Goal: Navigation & Orientation: Find specific page/section

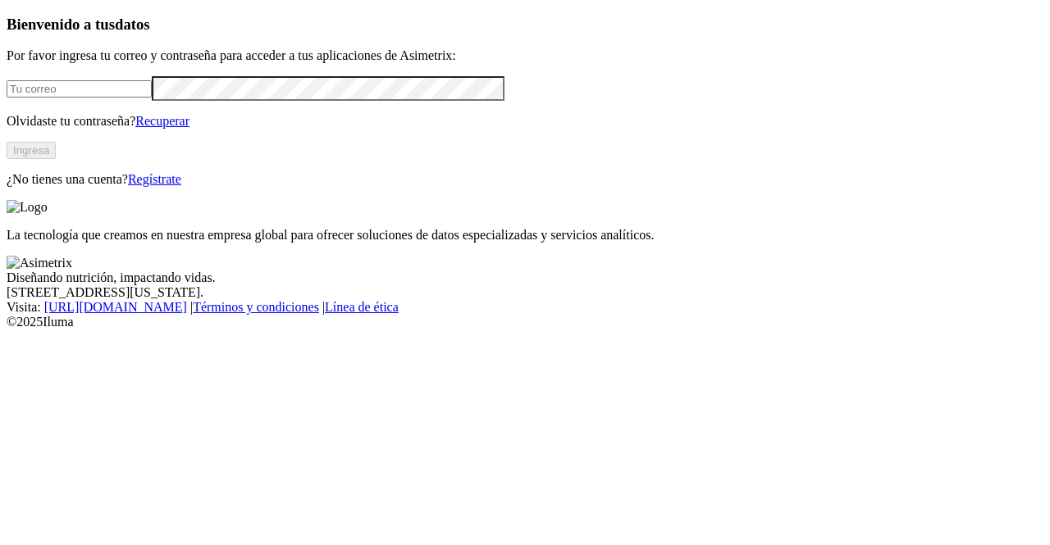
type input "[PERSON_NAME][EMAIL_ADDRESS][PERSON_NAME][DOMAIN_NAME]"
click at [56, 159] on button "Ingresa" at bounding box center [31, 150] width 49 height 17
